Goal: Find specific page/section: Find specific page/section

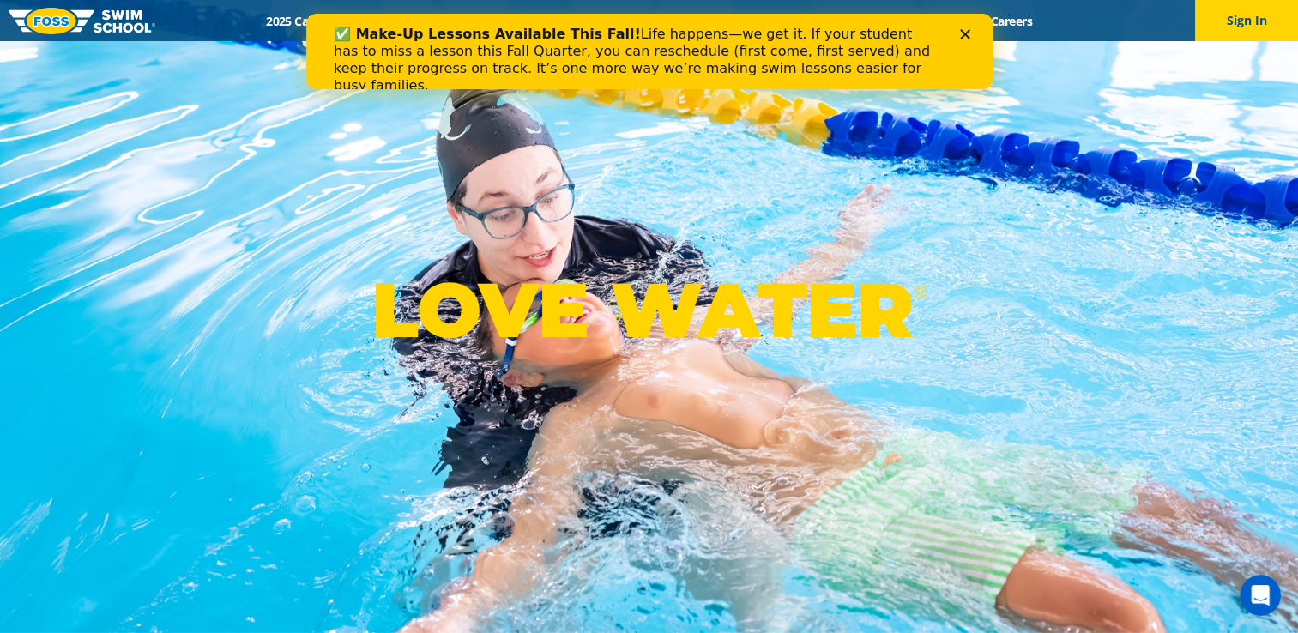
click at [962, 35] on icon "Close" at bounding box center [964, 34] width 10 height 10
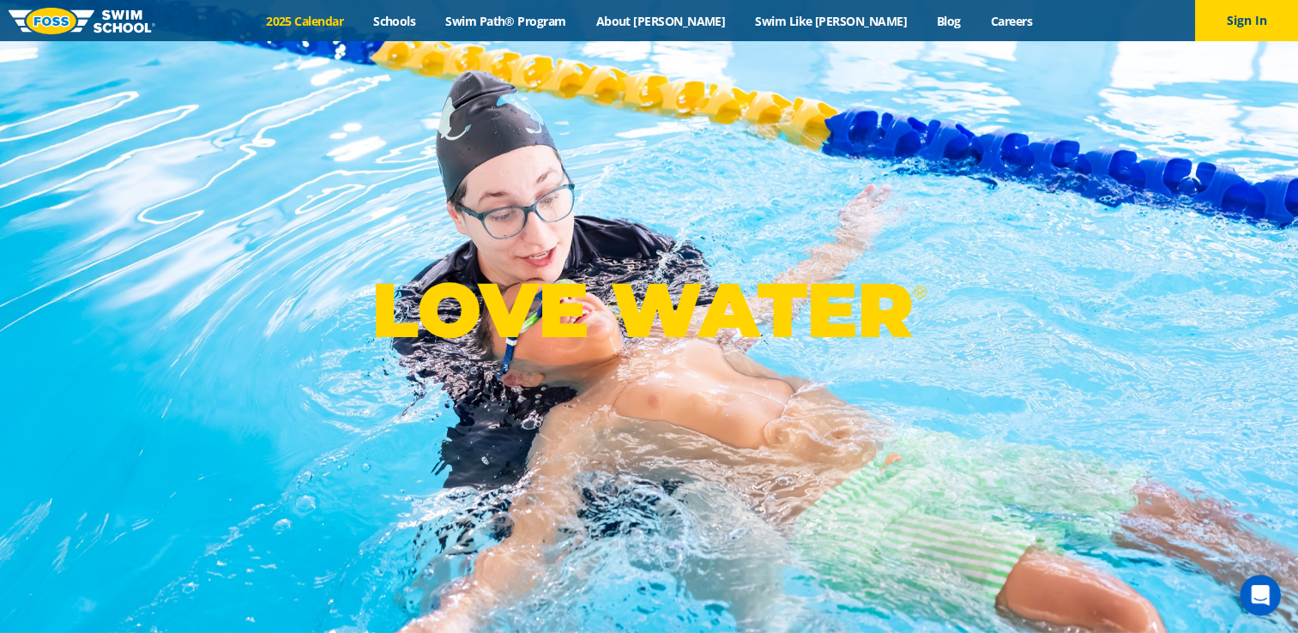
click at [359, 21] on link "2025 Calendar" at bounding box center [304, 21] width 107 height 16
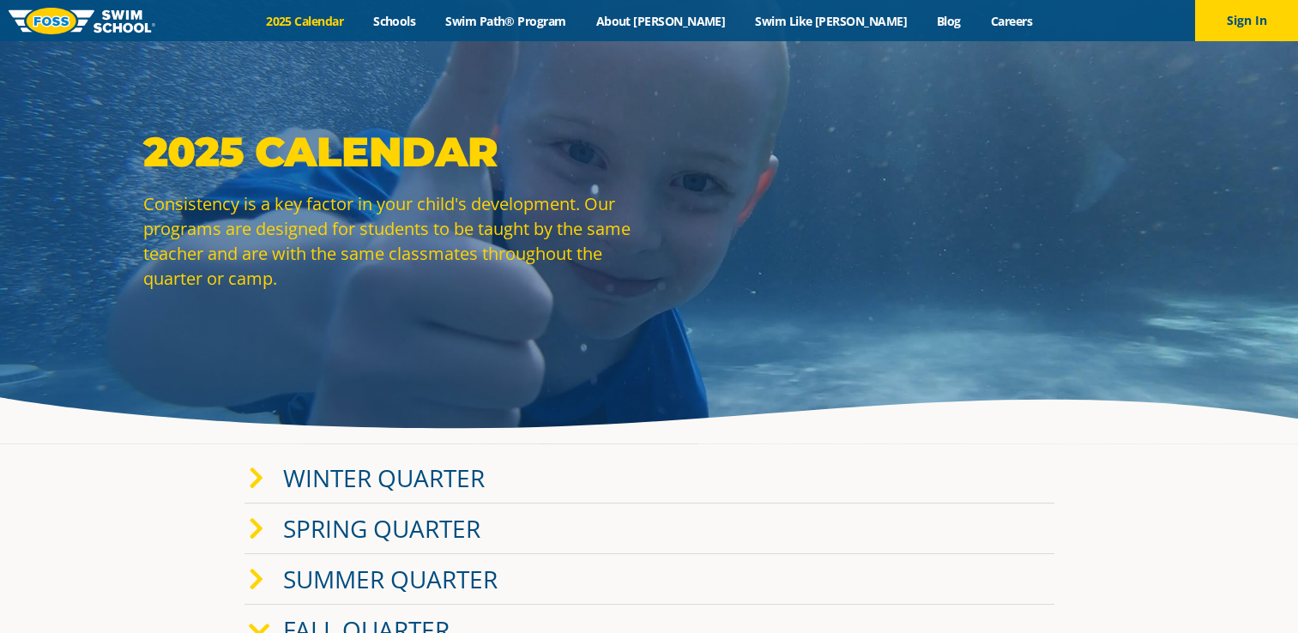
click at [371, 475] on link "Winter Quarter" at bounding box center [384, 478] width 202 height 33
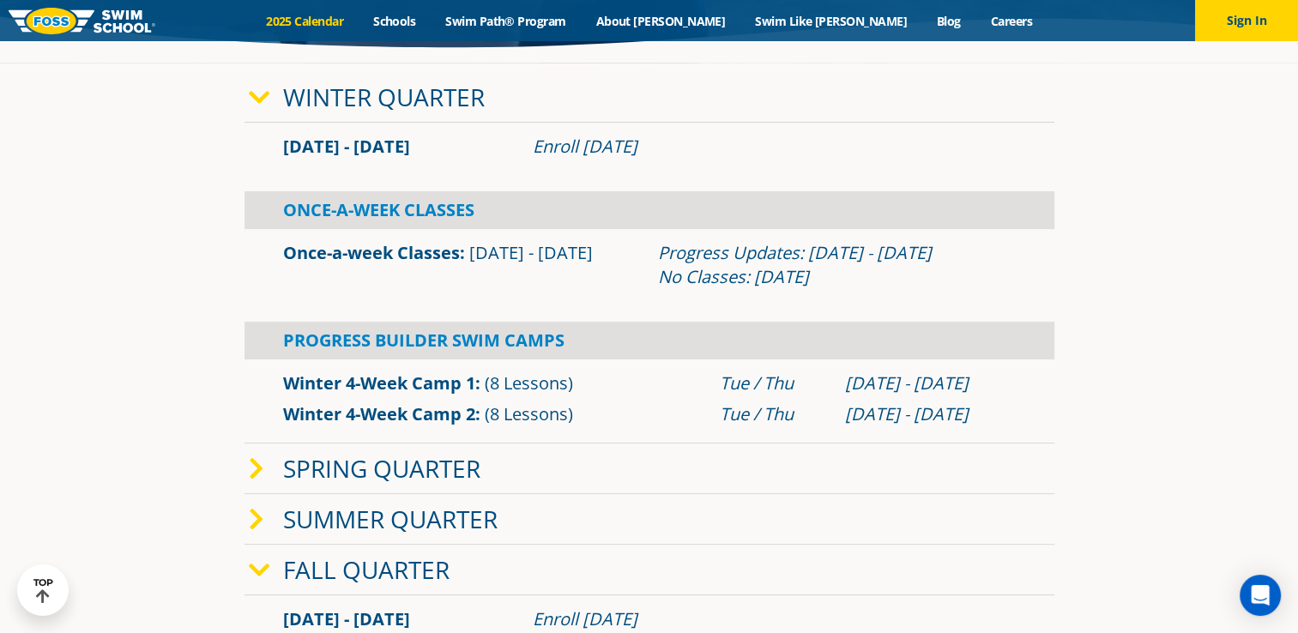
scroll to position [391, 0]
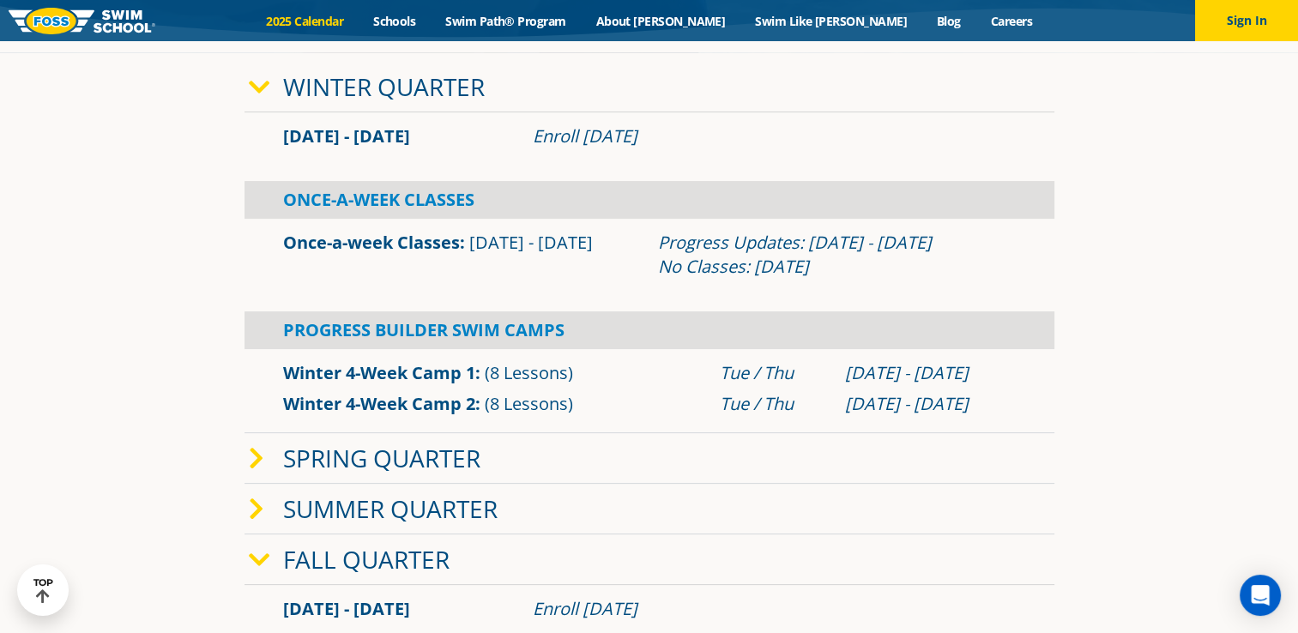
click at [374, 558] on link "Fall Quarter" at bounding box center [366, 559] width 166 height 33
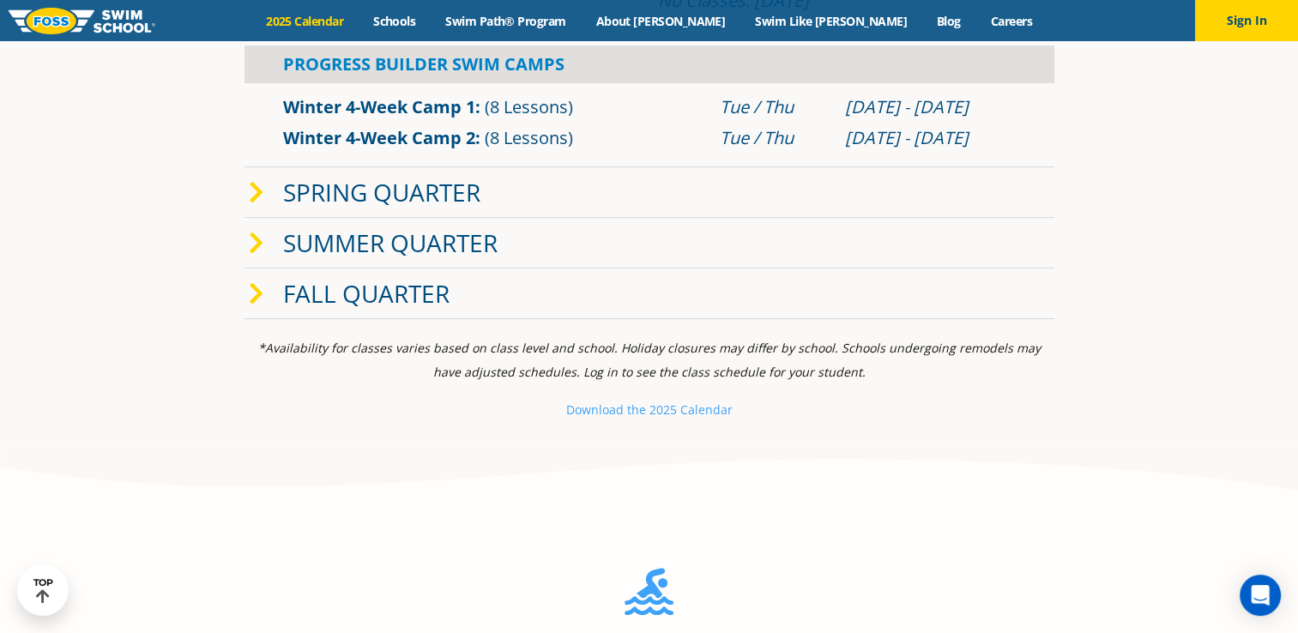
scroll to position [587, 0]
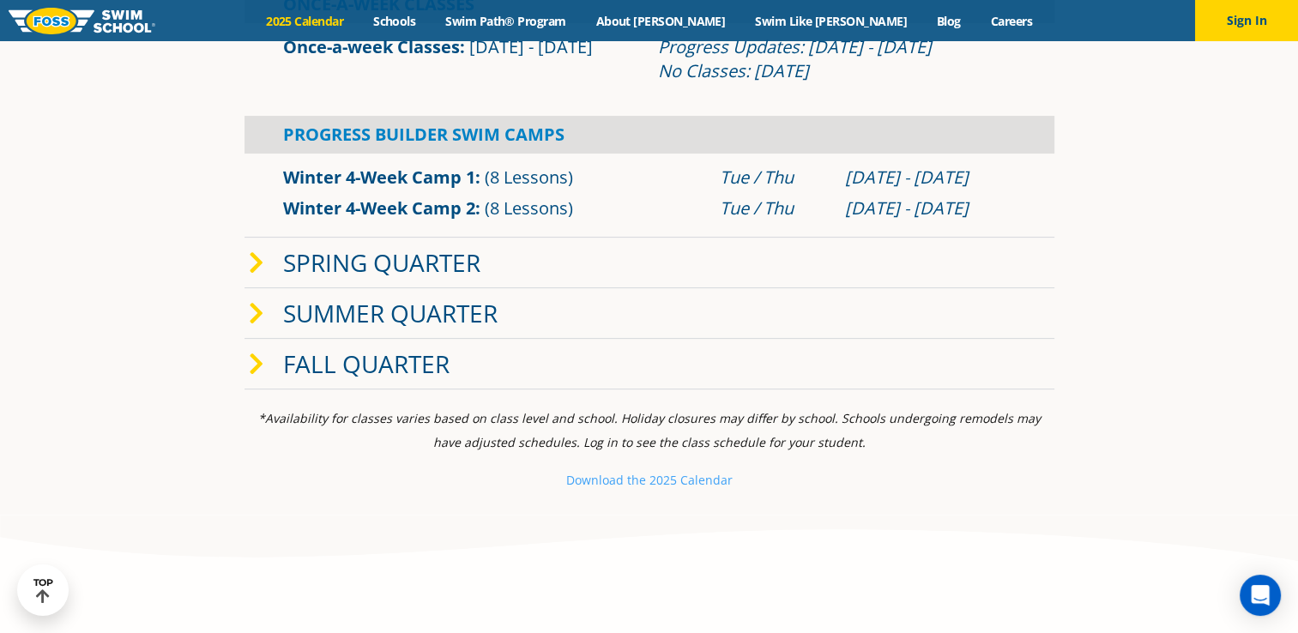
click at [426, 362] on link "Fall Quarter" at bounding box center [366, 363] width 166 height 33
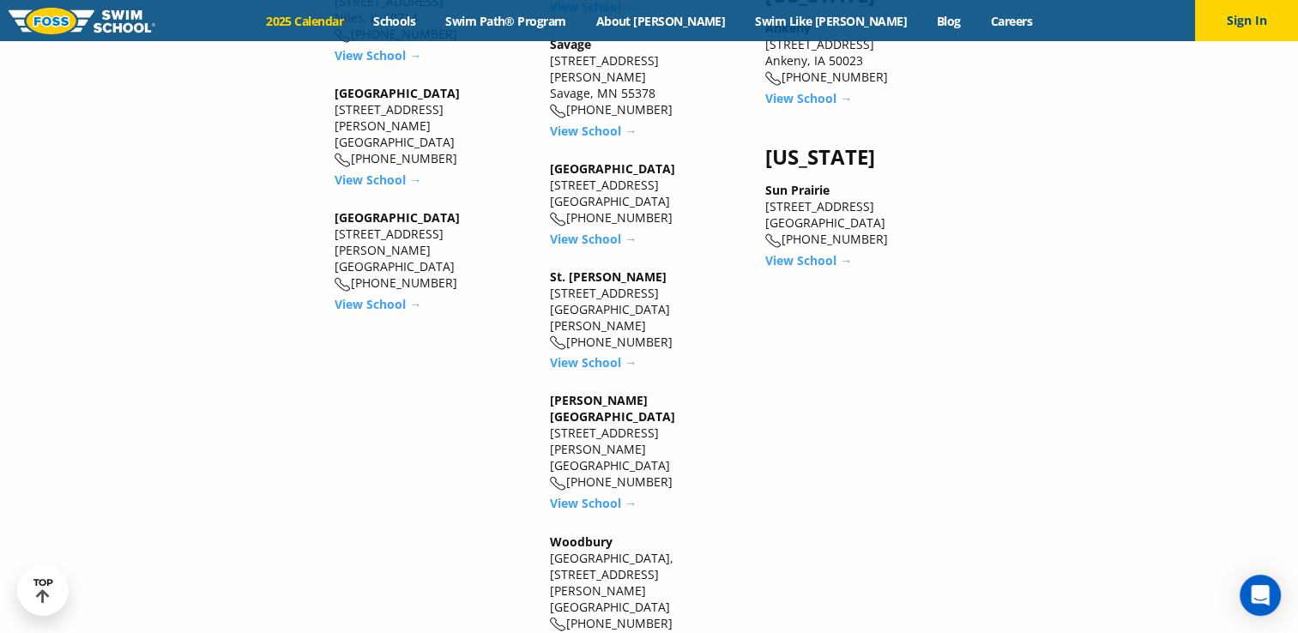
scroll to position [2725, 0]
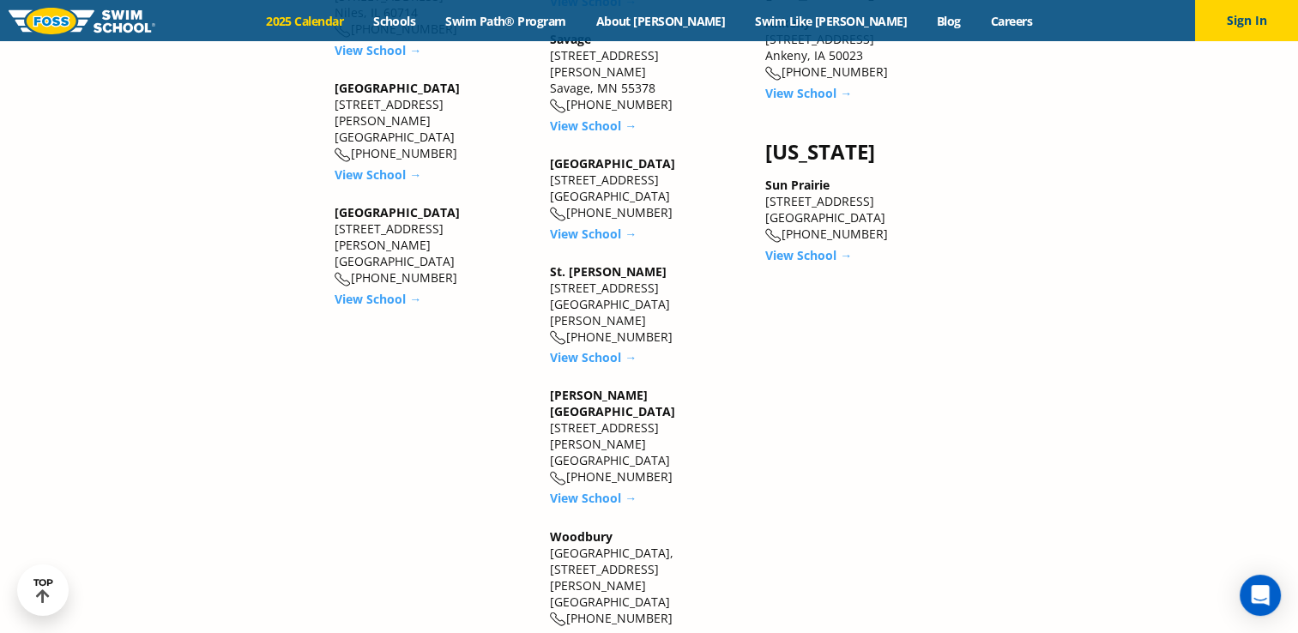
click at [601, 631] on link "View School →" at bounding box center [593, 639] width 87 height 16
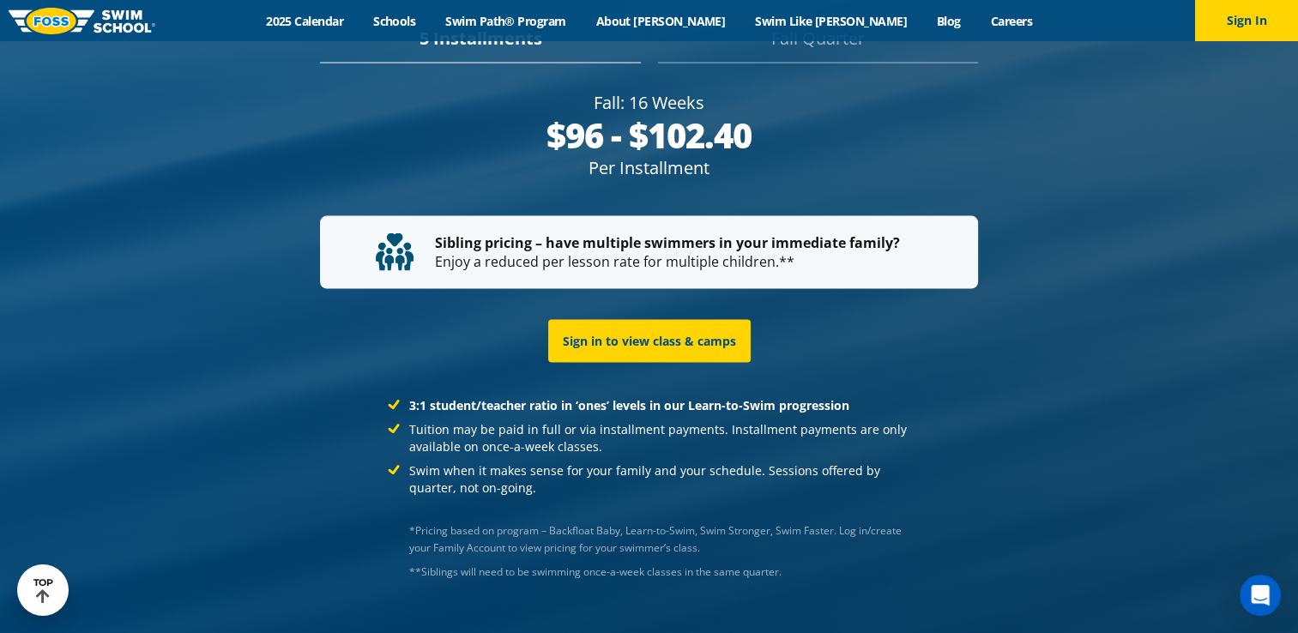
scroll to position [3381, 0]
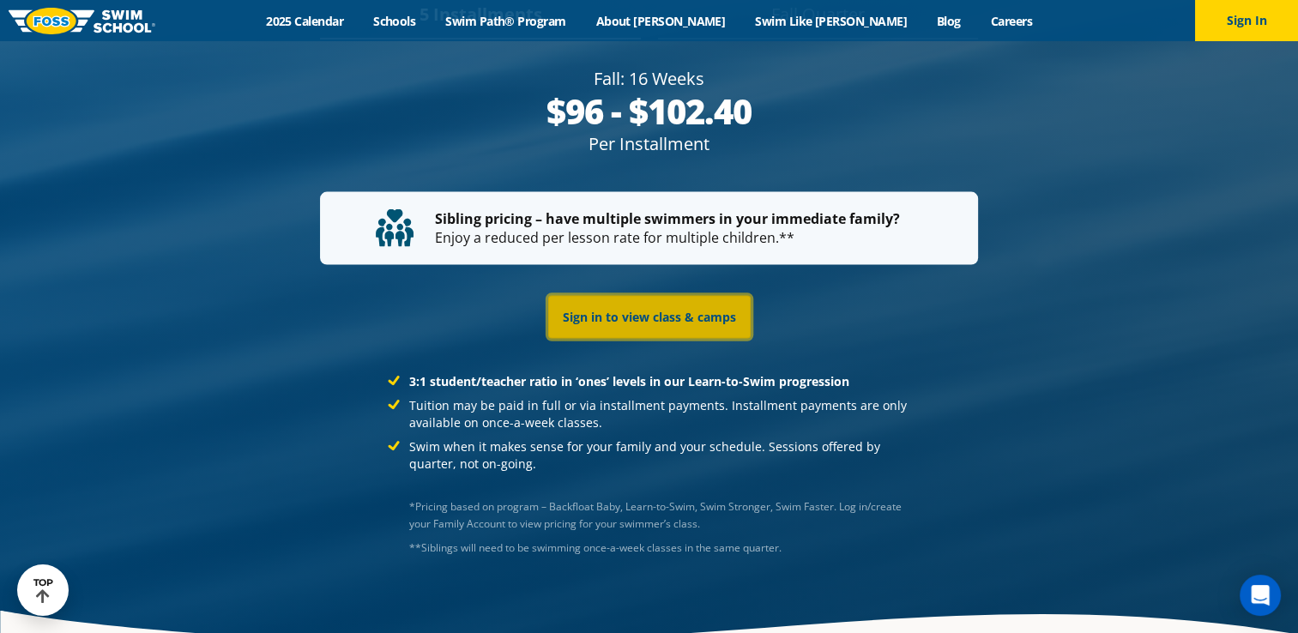
click at [670, 297] on link "Sign in to view class & camps" at bounding box center [649, 317] width 202 height 43
